Goal: Information Seeking & Learning: Learn about a topic

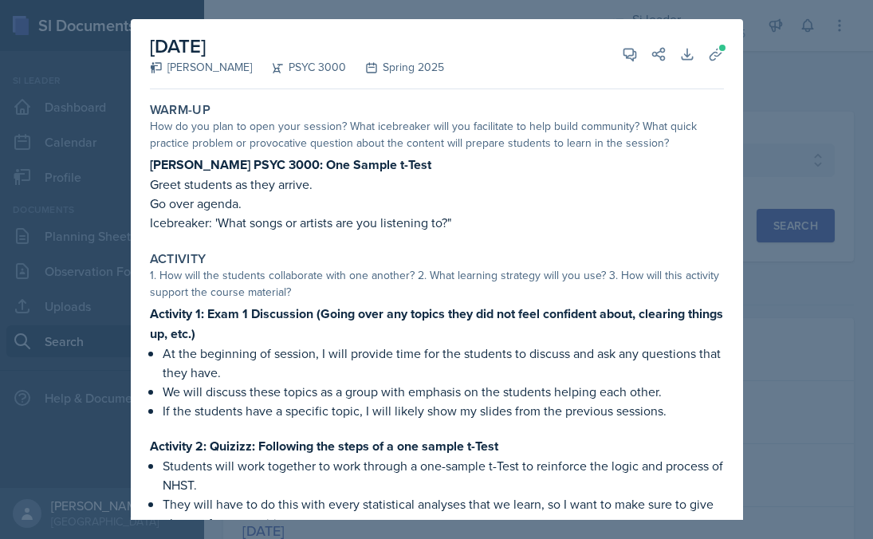
select select "e2039551-f485-4c1b-a525-5b9893bb04c4"
select select "all"
select select "1"
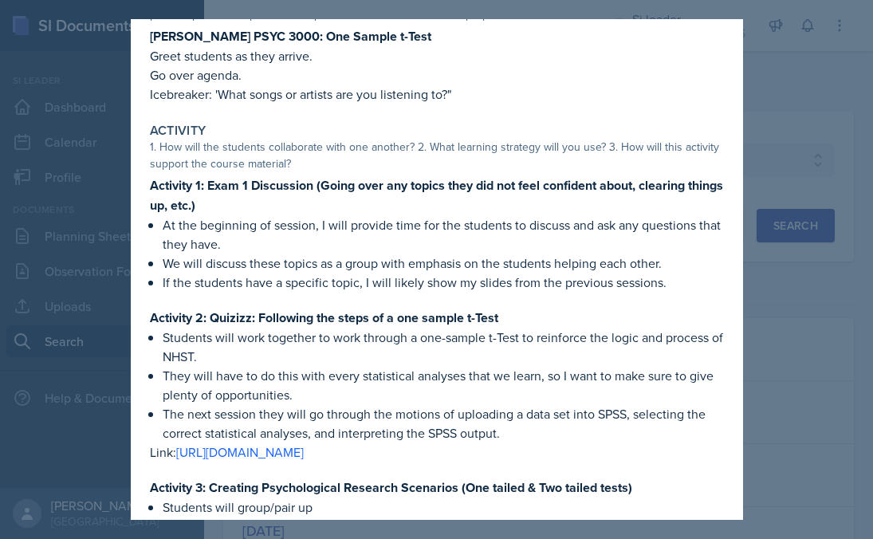
scroll to position [130, 0]
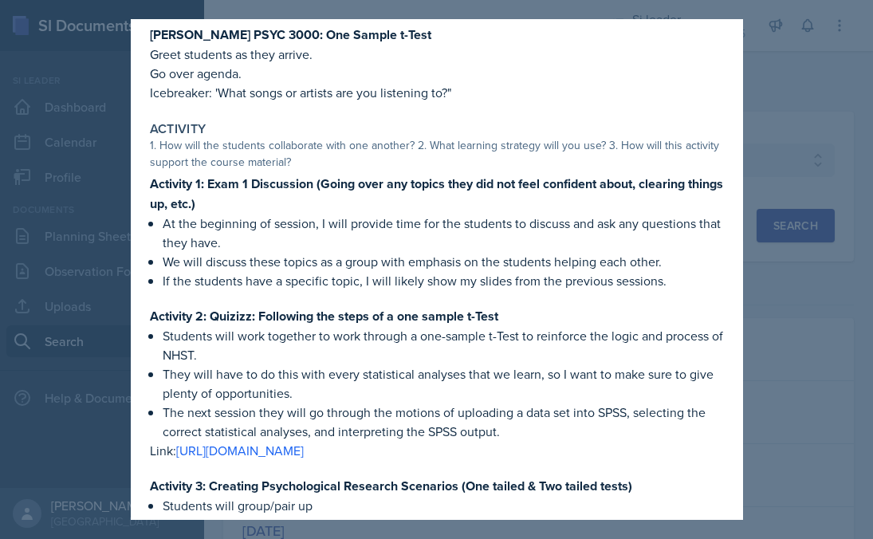
click at [801, 73] on div at bounding box center [436, 269] width 873 height 539
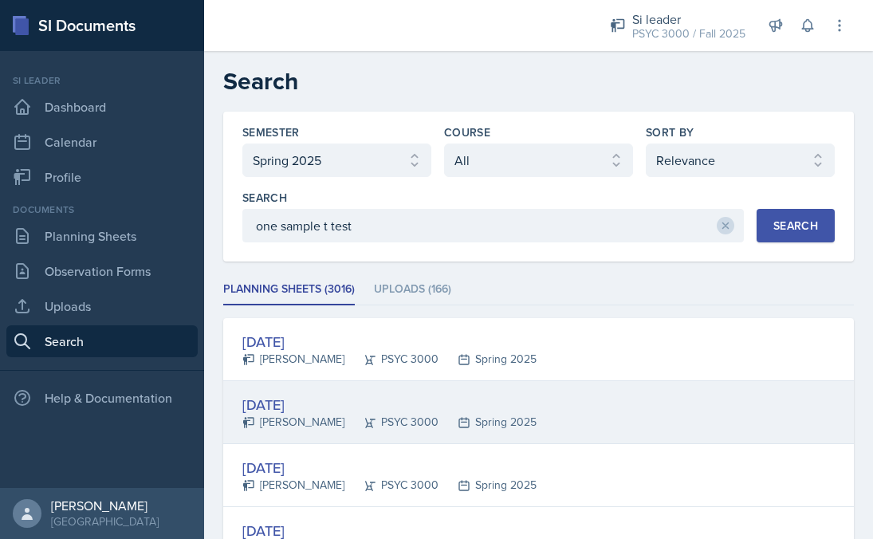
click at [345, 424] on div "PSYC 3000" at bounding box center [392, 422] width 94 height 17
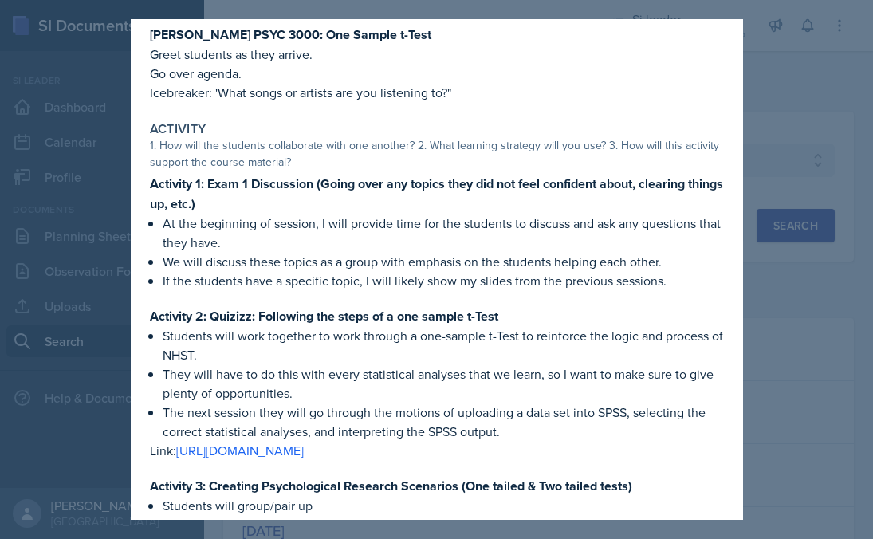
click at [754, 137] on div at bounding box center [436, 269] width 873 height 539
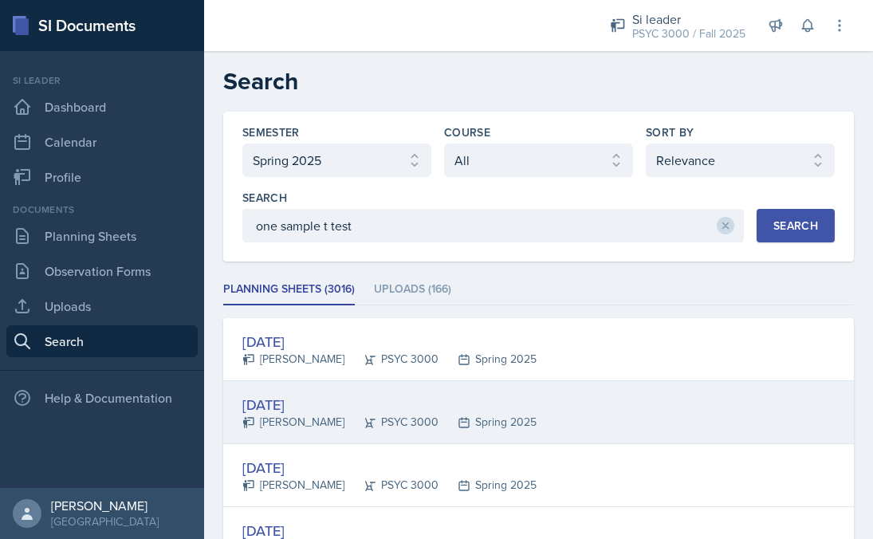
click at [354, 420] on div "PSYC 3000" at bounding box center [392, 422] width 94 height 17
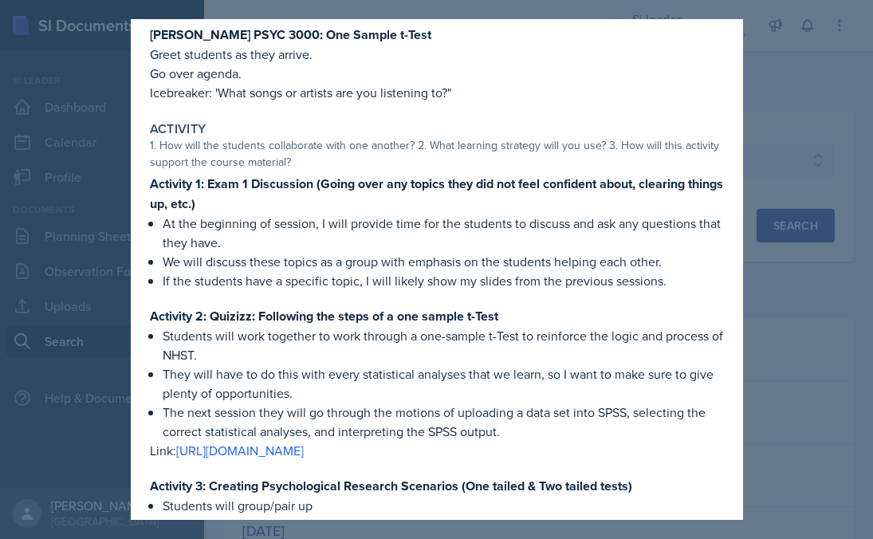
click at [723, 274] on p "If the students have a specific topic, I will likely show my slides from the pr…" at bounding box center [443, 280] width 561 height 19
click at [745, 66] on div at bounding box center [436, 269] width 873 height 539
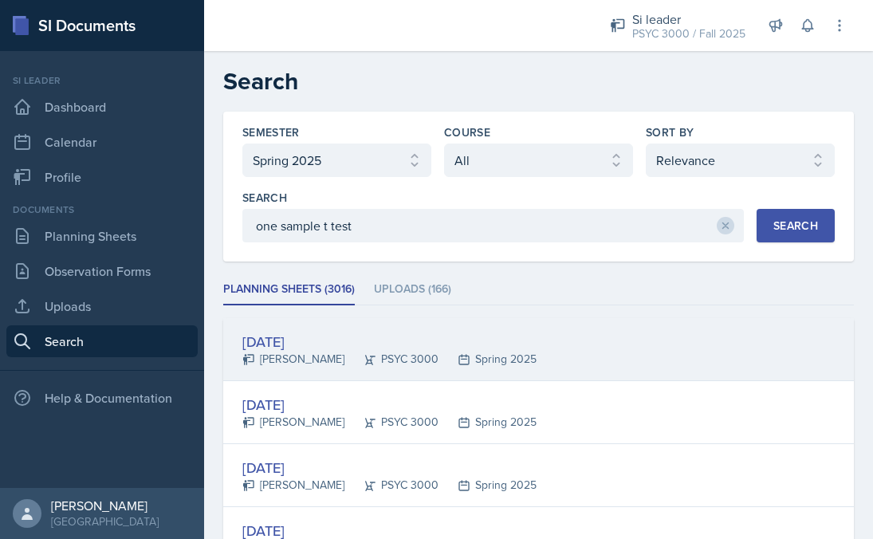
click at [362, 343] on div "Feb 25th, 2025" at bounding box center [389, 342] width 294 height 22
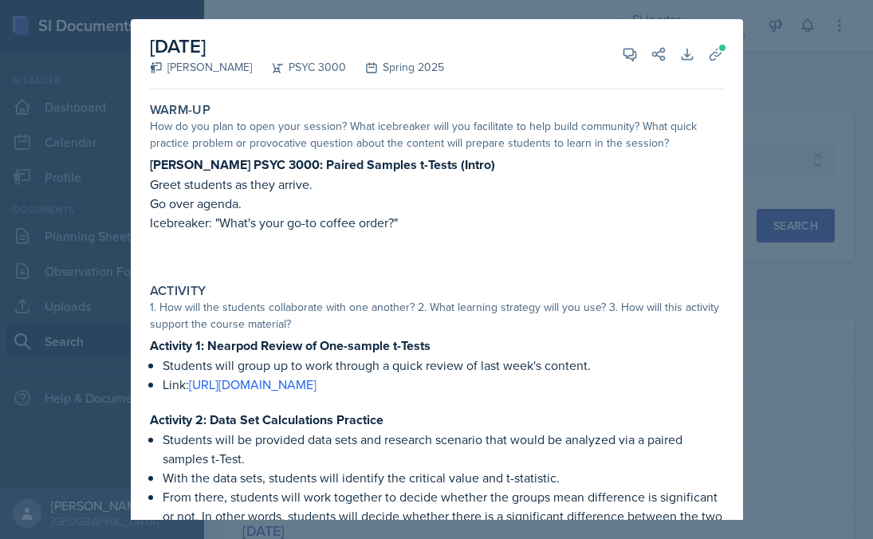
click at [746, 187] on div at bounding box center [436, 269] width 873 height 539
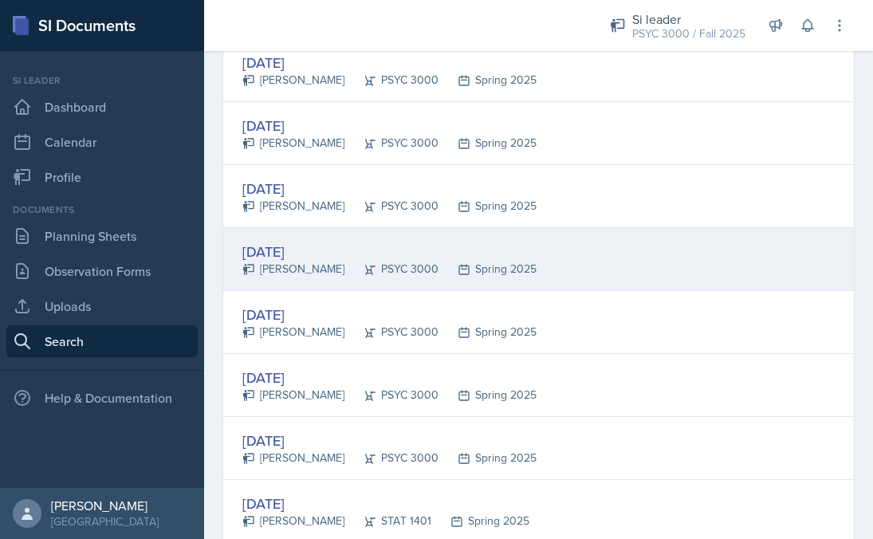
scroll to position [495, 0]
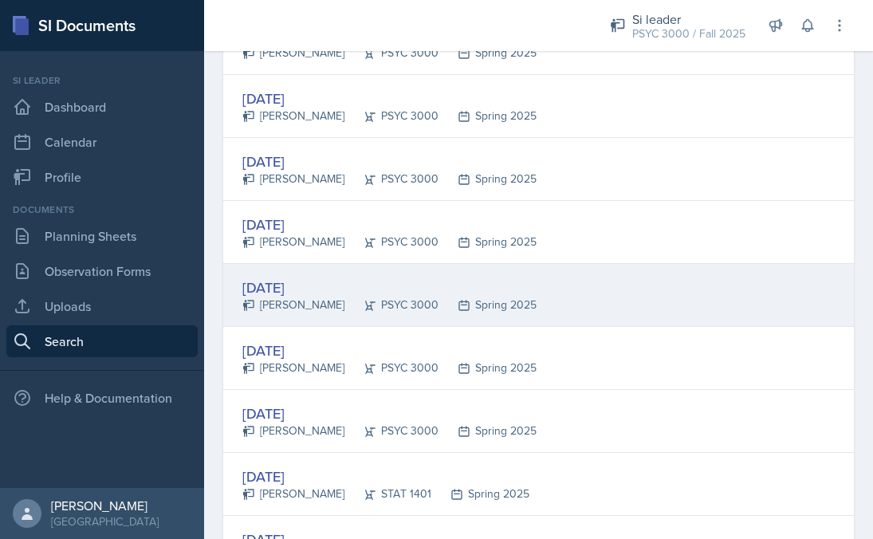
click at [613, 290] on div "Feb 20th, 2025 Maci DeMott PSYC 3000 Spring 2025" at bounding box center [538, 295] width 631 height 63
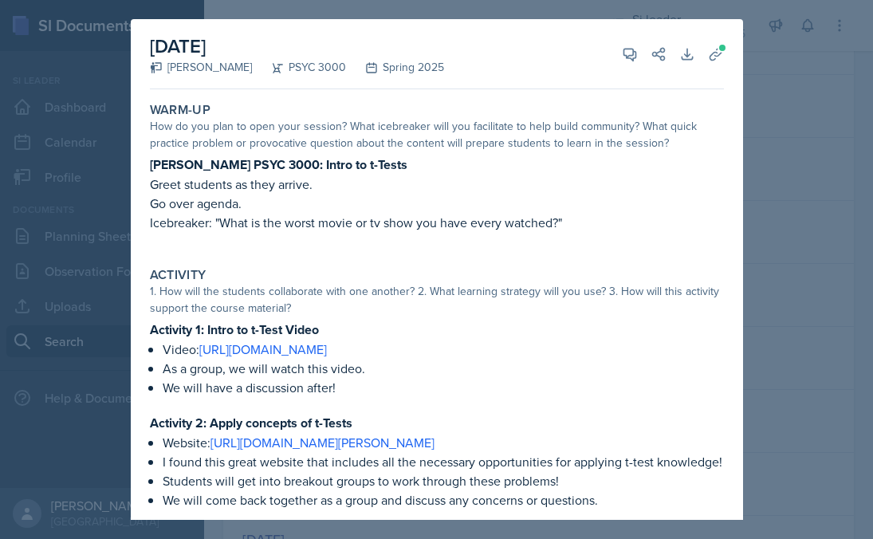
click at [731, 196] on div "February 20th, 2025 Maci DeMott PSYC 3000 Spring 2025 View Comments Comments Fe…" at bounding box center [437, 341] width 613 height 645
click at [760, 77] on div at bounding box center [436, 269] width 873 height 539
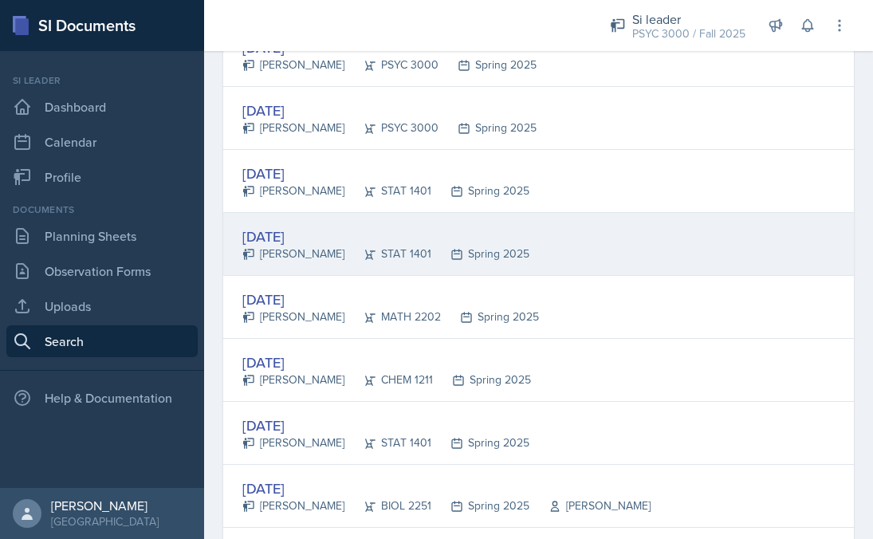
scroll to position [798, 0]
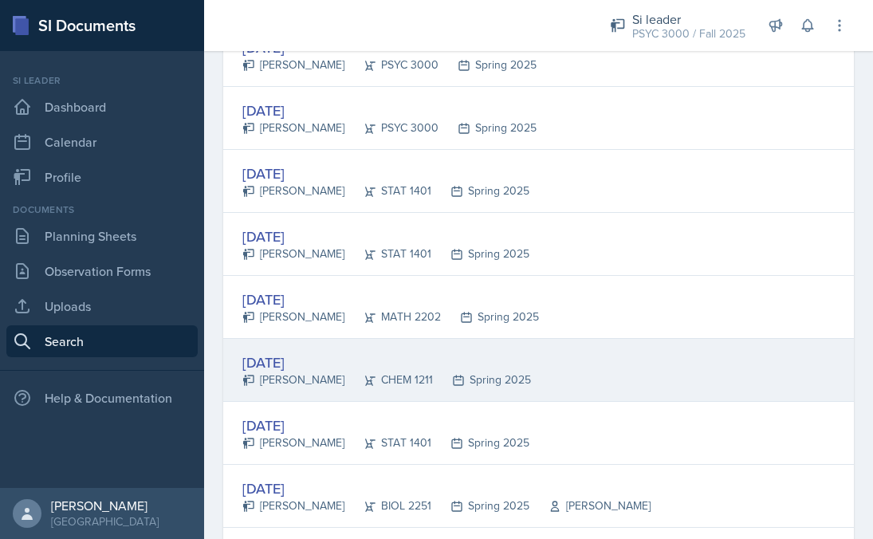
click at [549, 383] on div "Feb 17th, 2025 Mia Burford CHEM 1211 Spring 2025" at bounding box center [538, 370] width 631 height 63
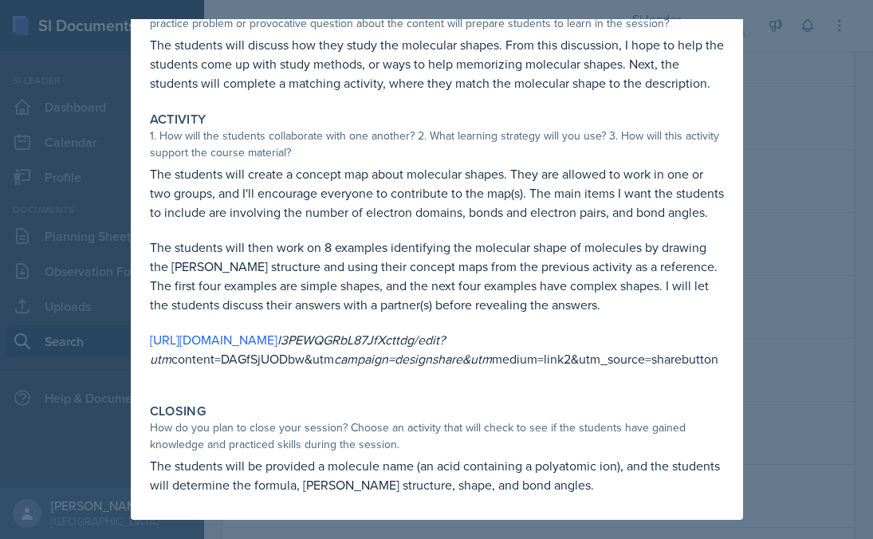
scroll to position [139, 0]
click at [778, 200] on div at bounding box center [436, 269] width 873 height 539
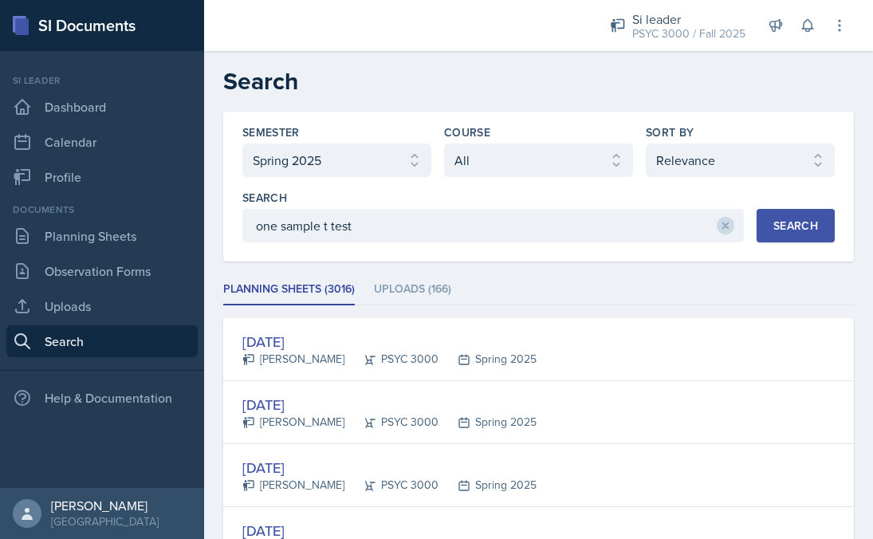
scroll to position [0, 0]
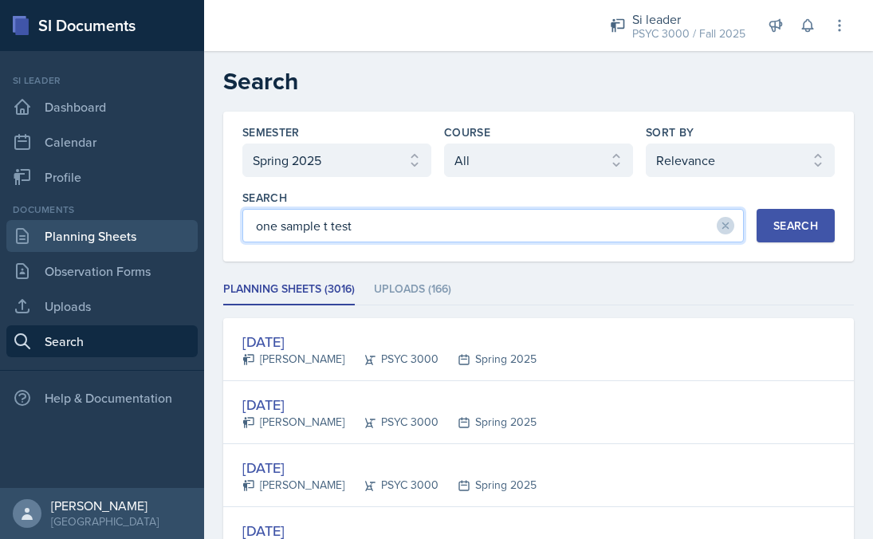
drag, startPoint x: 410, startPoint y: 228, endPoint x: 167, endPoint y: 232, distance: 243.3
click at [167, 232] on div "SI Documents Si leader Dashboard Calendar Profile Documents Planning Sheets Obs…" at bounding box center [436, 269] width 873 height 539
type input "NHST"
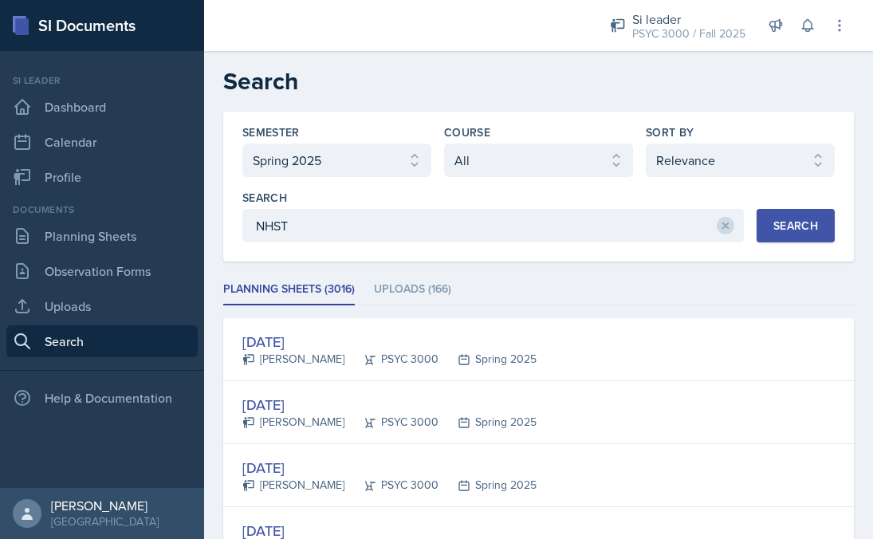
click at [782, 219] on div "Search" at bounding box center [796, 225] width 45 height 13
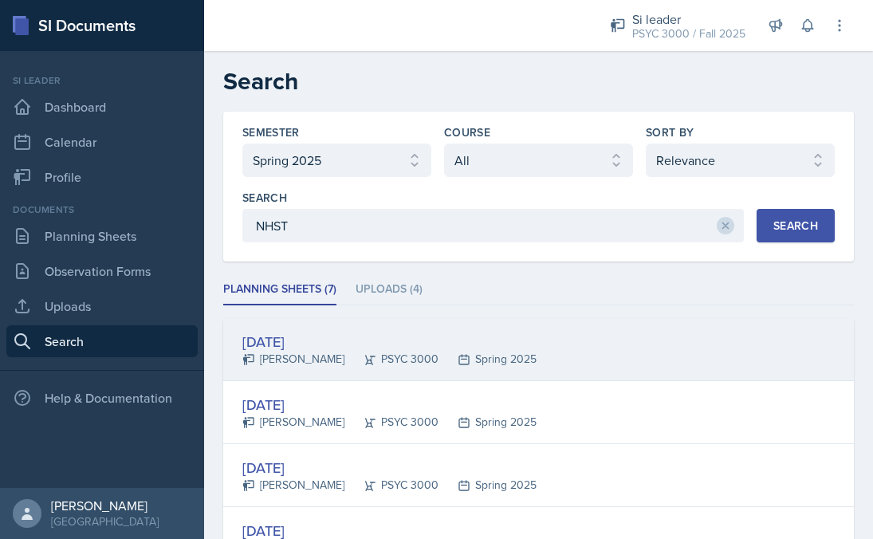
click at [424, 348] on div "Feb 12th, 2025" at bounding box center [389, 342] width 294 height 22
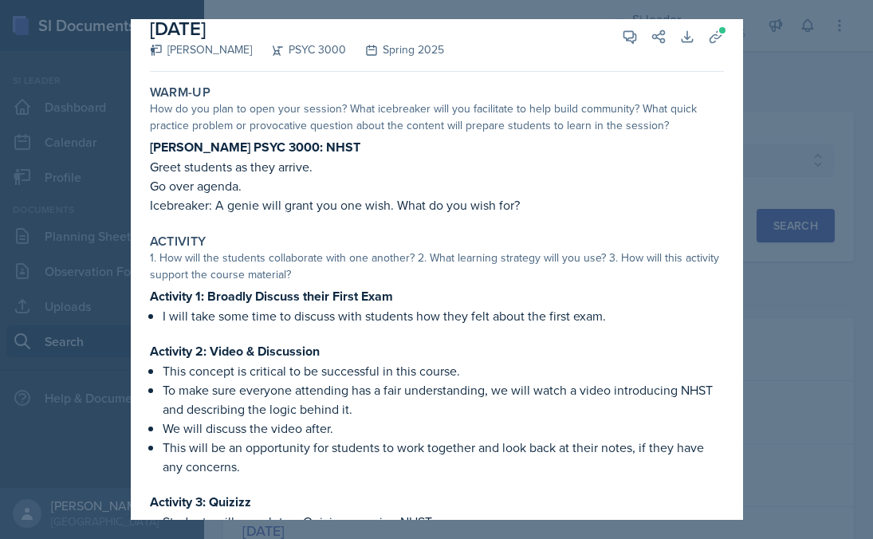
scroll to position [14, 0]
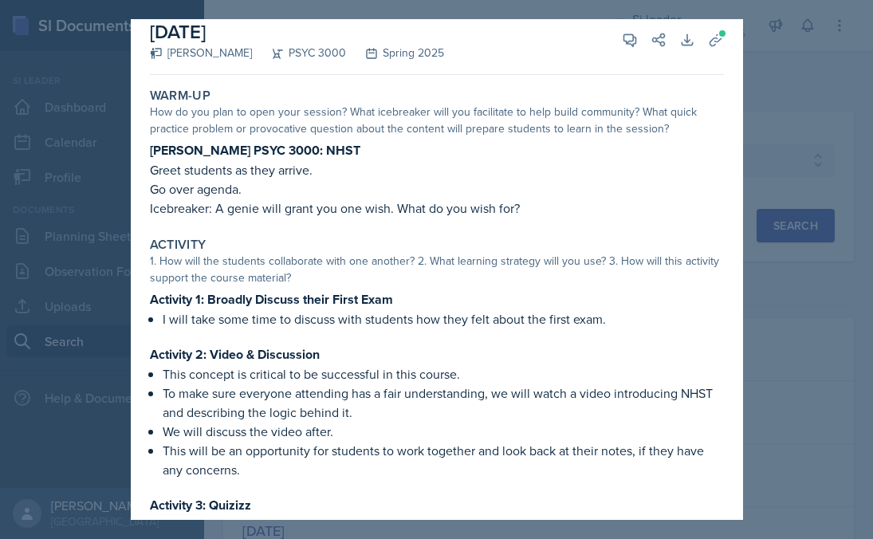
click at [790, 284] on div at bounding box center [436, 269] width 873 height 539
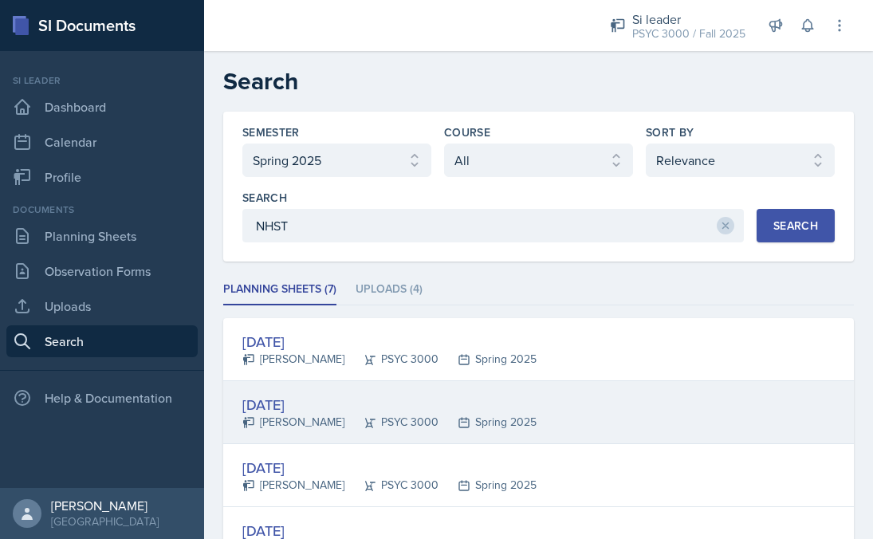
click at [347, 403] on div "Feb 13th, 2025" at bounding box center [389, 405] width 294 height 22
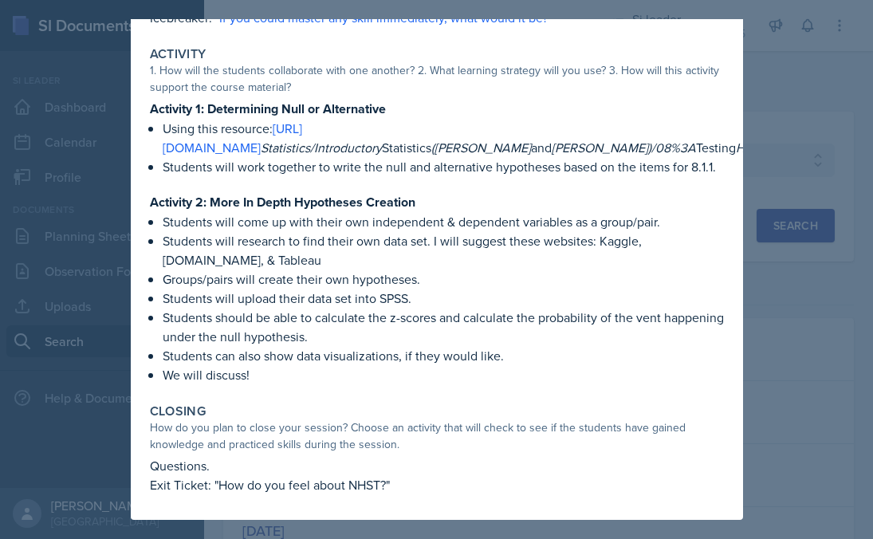
scroll to position [285, 0]
click at [806, 323] on div at bounding box center [436, 269] width 873 height 539
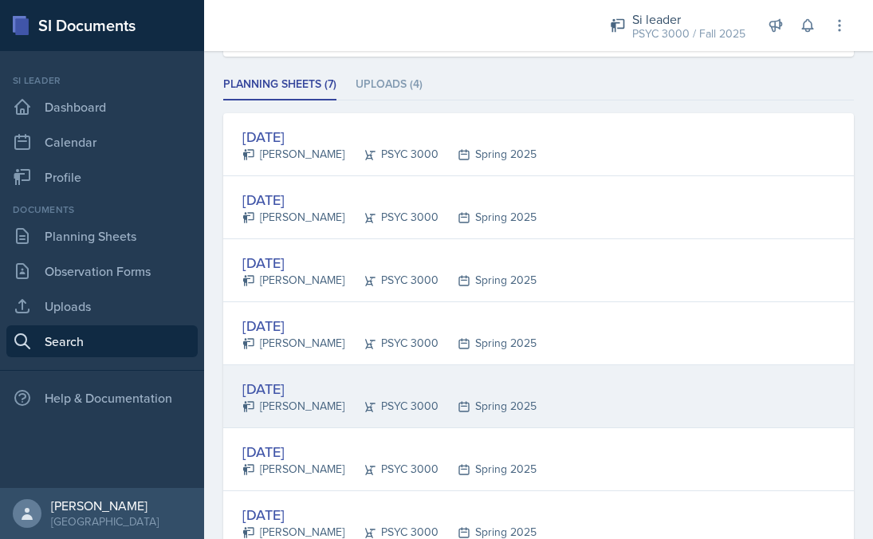
scroll to position [227, 0]
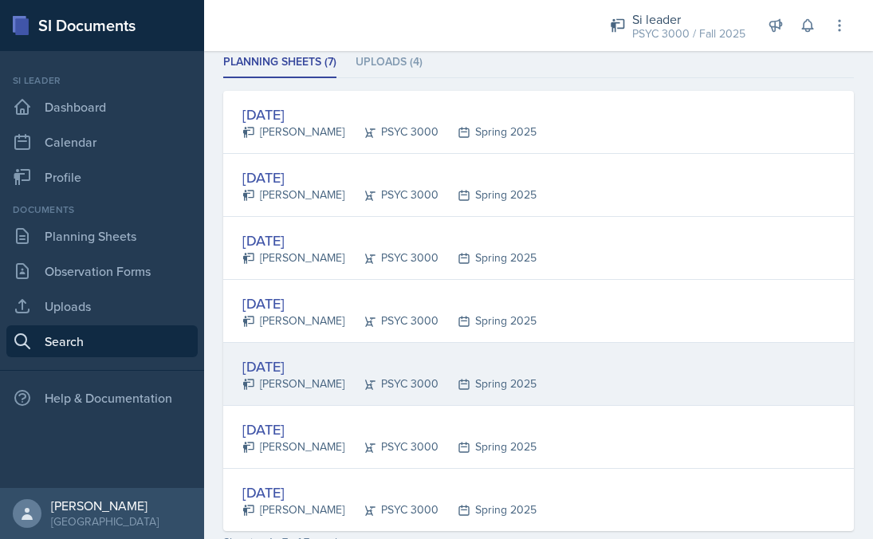
click at [693, 394] on div "Feb 18th, 2025 Maci DeMott PSYC 3000 Spring 2025" at bounding box center [538, 374] width 631 height 63
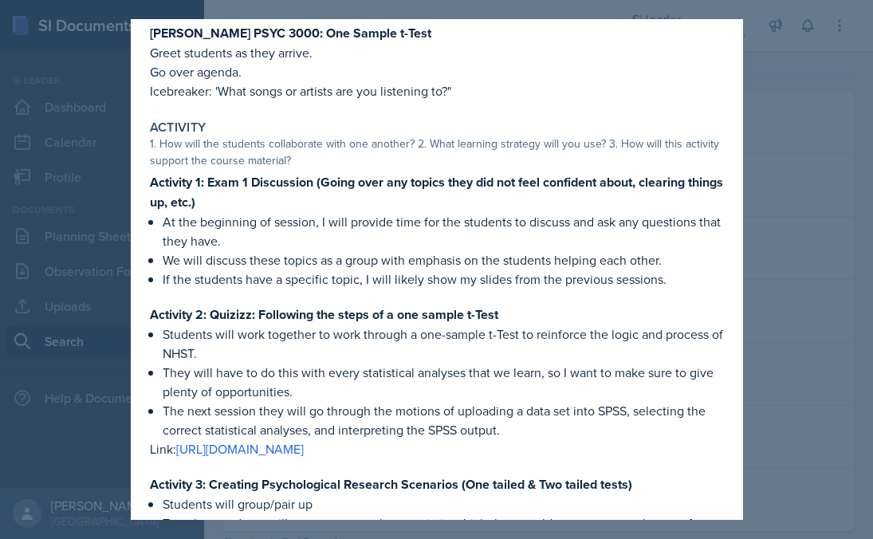
scroll to position [257, 0]
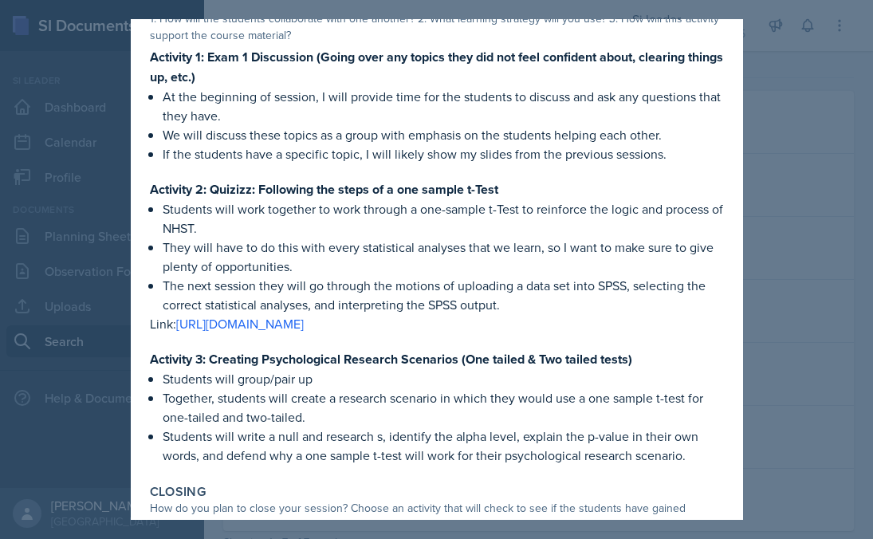
click at [795, 269] on div at bounding box center [436, 269] width 873 height 539
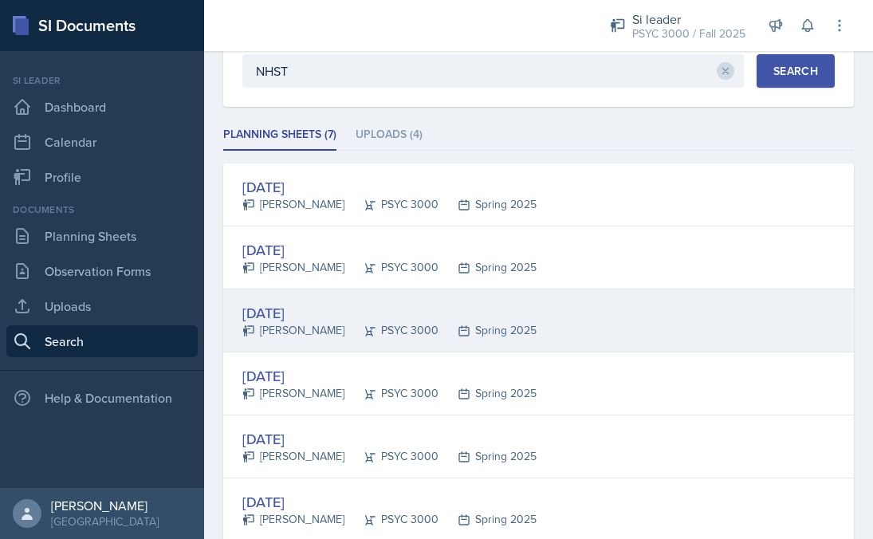
scroll to position [160, 0]
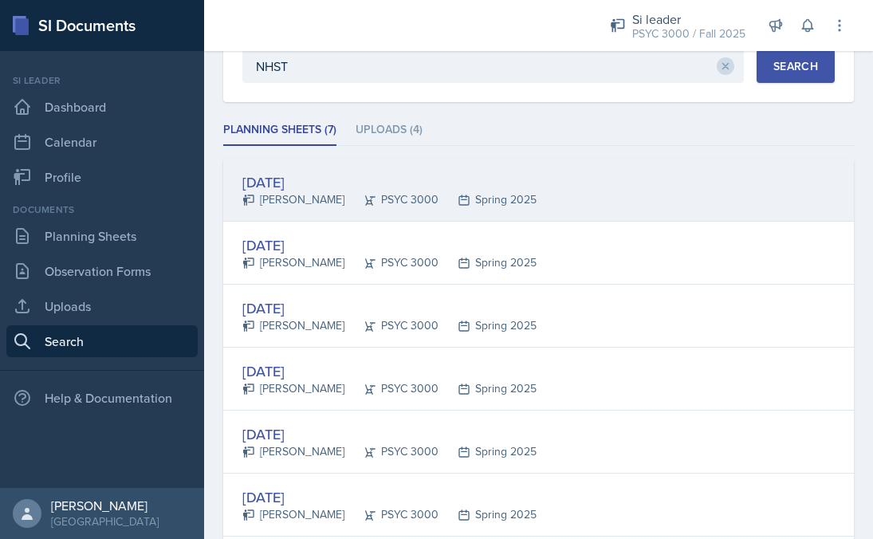
click at [502, 195] on div "Spring 2025" at bounding box center [488, 199] width 98 height 17
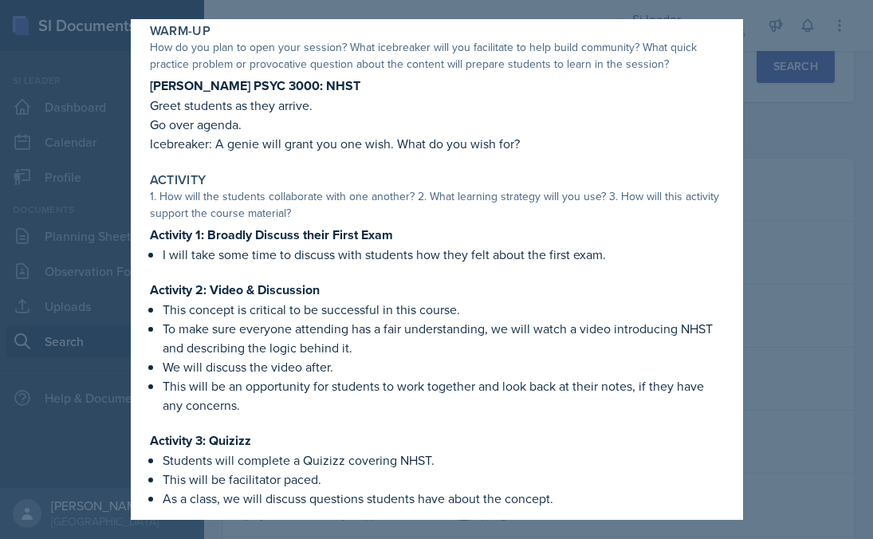
scroll to position [0, 0]
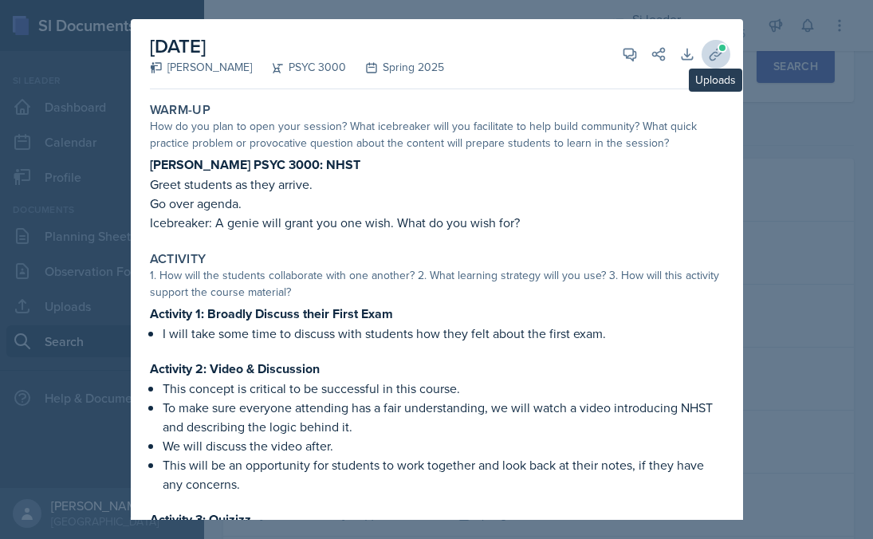
click at [723, 56] on icon at bounding box center [716, 54] width 16 height 16
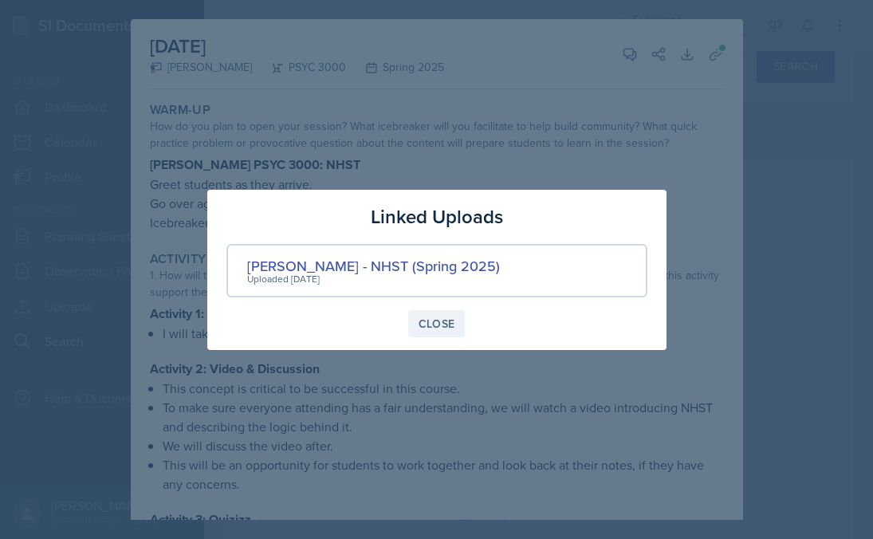
click at [426, 318] on div "Close" at bounding box center [437, 323] width 37 height 13
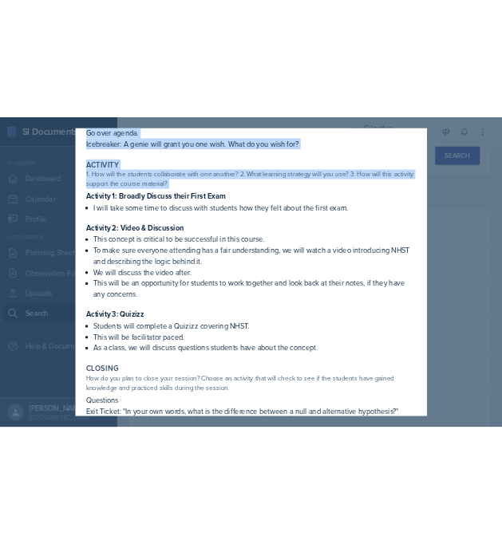
scroll to position [203, 0]
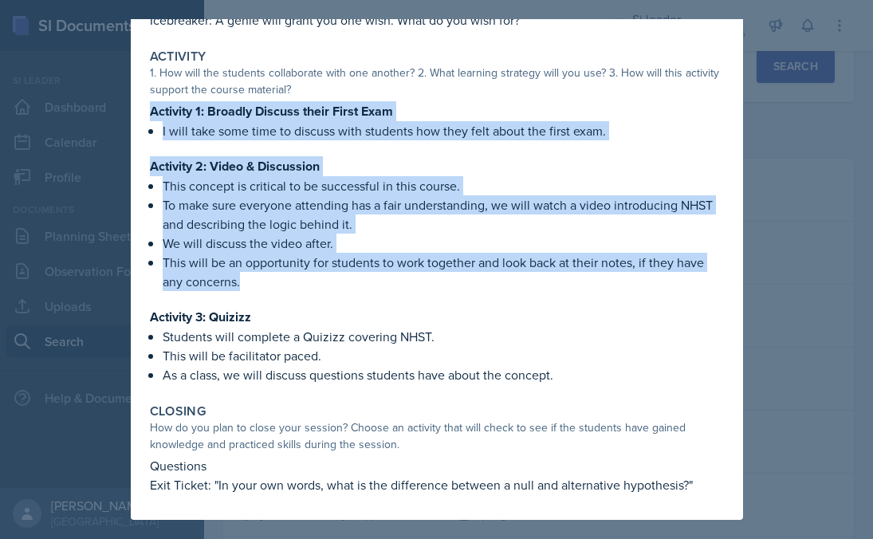
drag, startPoint x: 152, startPoint y: 240, endPoint x: 529, endPoint y: 279, distance: 379.3
click at [529, 279] on div "Activity 1: Broadly Discuss their First Exam I will take some time to discuss w…" at bounding box center [437, 242] width 574 height 283
copy div "Activity 1: Broadly Discuss their First Exam I will take some time to discuss w…"
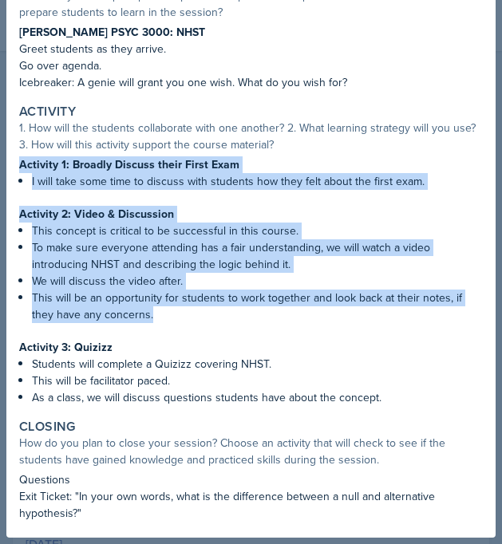
scroll to position [0, 0]
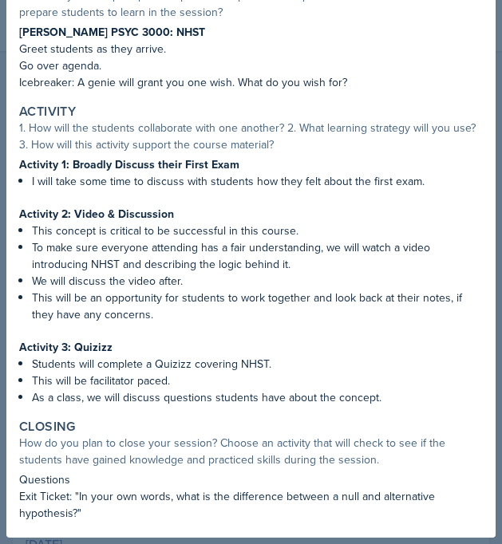
click at [124, 517] on p "Exit Ticket: "In your own words, what is the difference between a null and alte…" at bounding box center [250, 504] width 463 height 33
